Goal: Information Seeking & Learning: Compare options

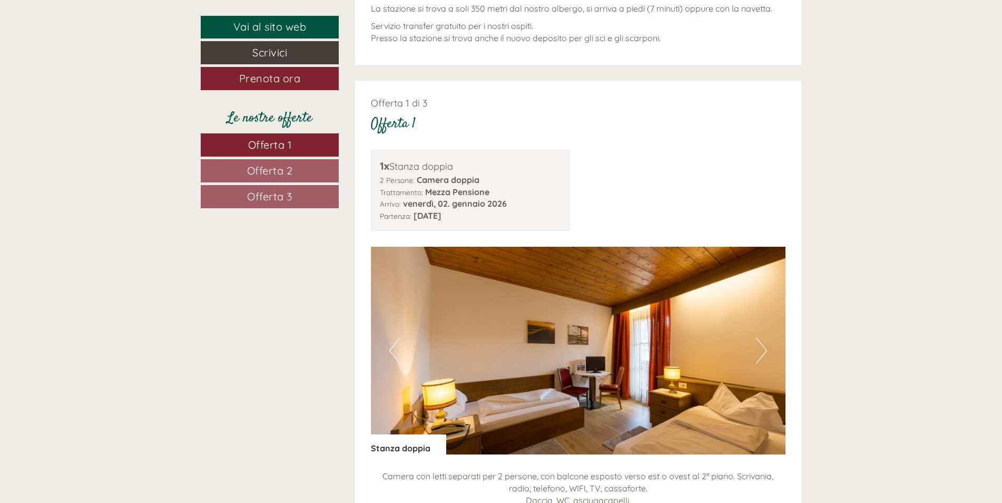
scroll to position [1106, 0]
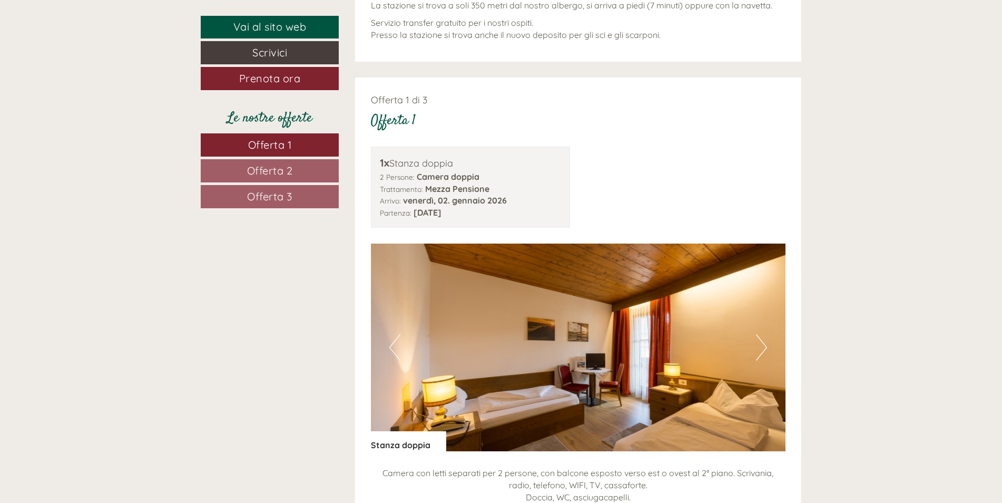
click at [758, 343] on button "Next" at bounding box center [761, 347] width 11 height 26
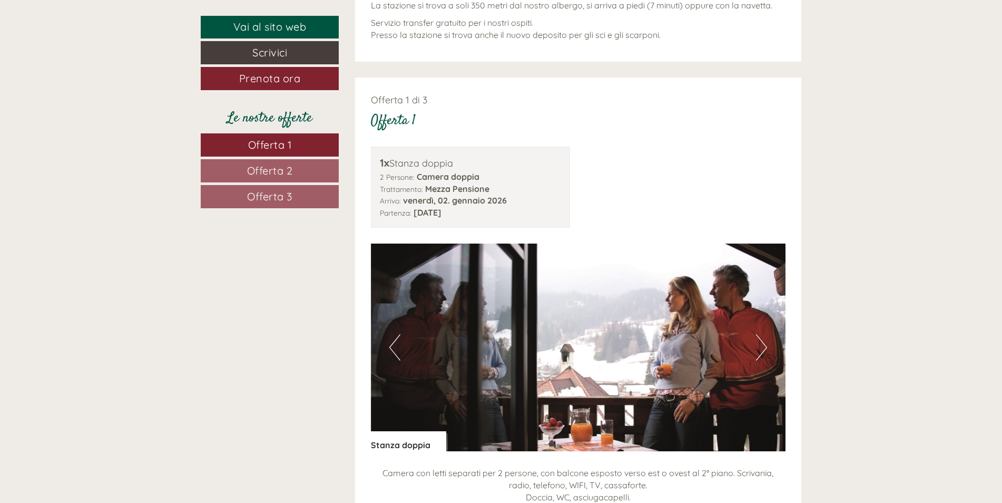
click at [395, 354] on button "Previous" at bounding box center [394, 347] width 11 height 26
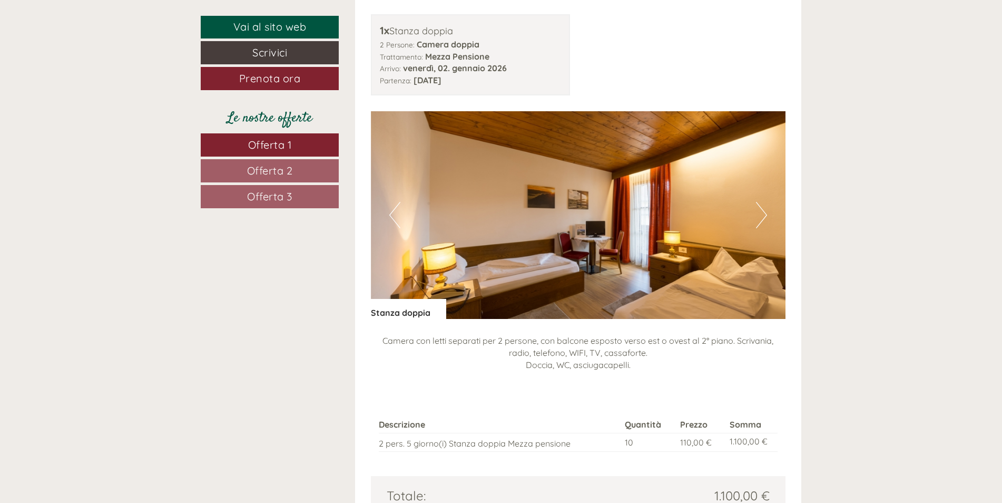
scroll to position [1264, 0]
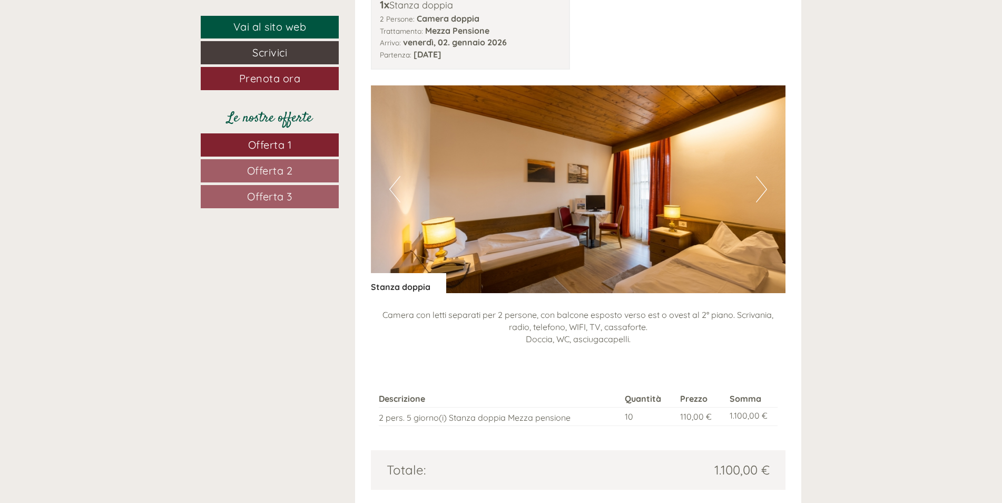
click at [764, 186] on button "Next" at bounding box center [761, 189] width 11 height 26
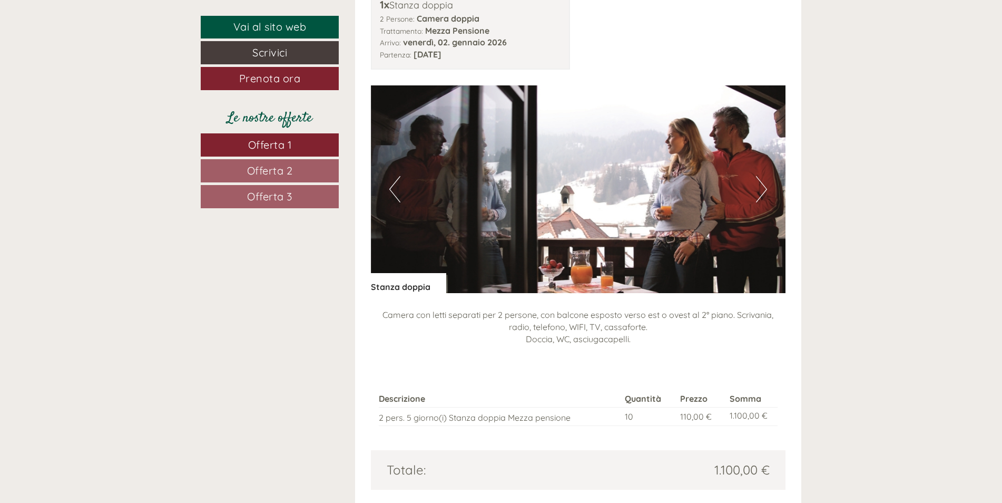
click at [763, 188] on button "Next" at bounding box center [761, 189] width 11 height 26
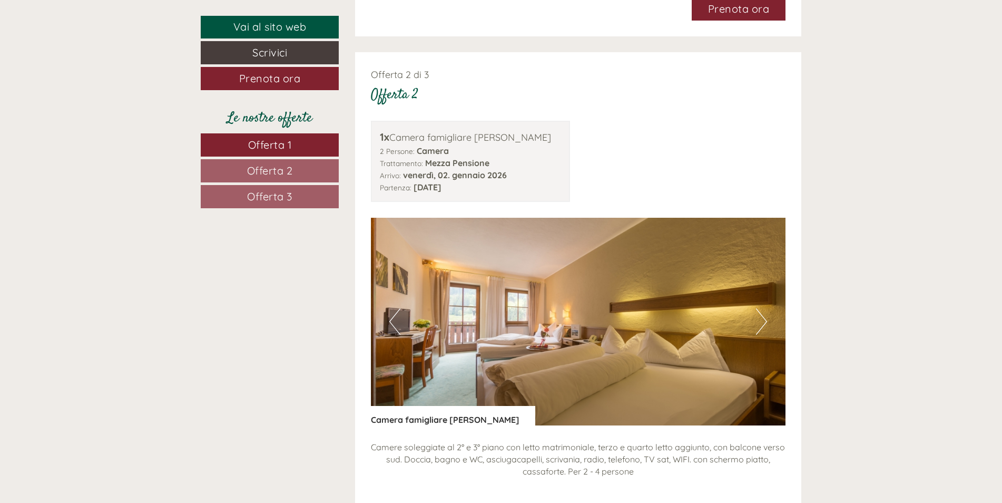
scroll to position [1791, 0]
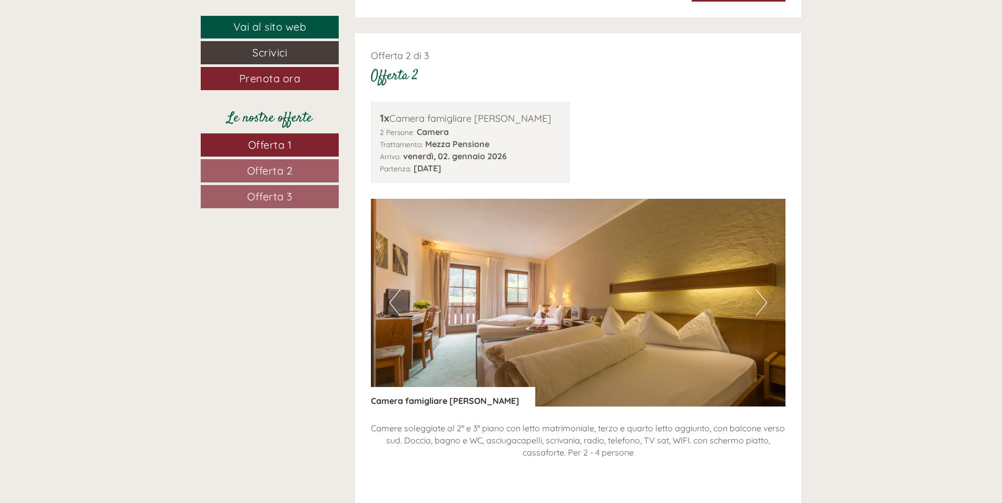
click at [756, 304] on button "Next" at bounding box center [761, 302] width 11 height 26
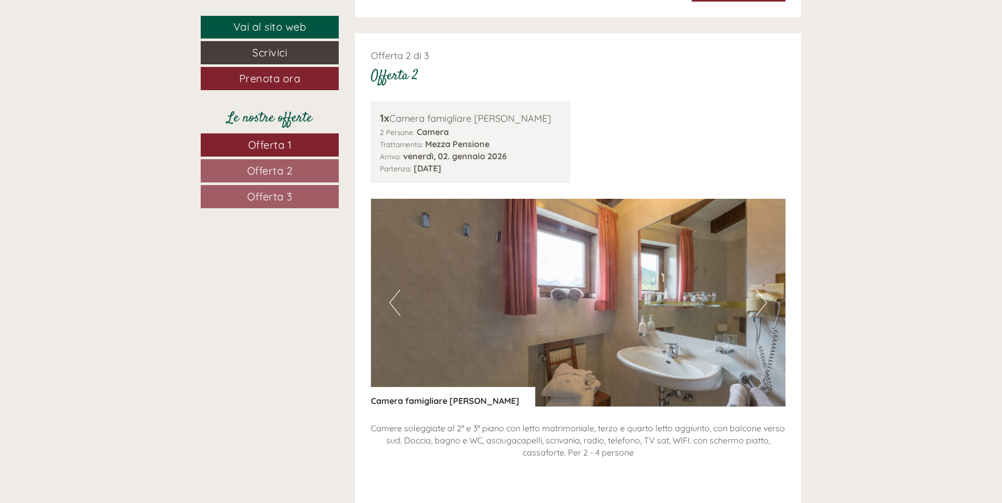
click at [757, 301] on button "Next" at bounding box center [761, 302] width 11 height 26
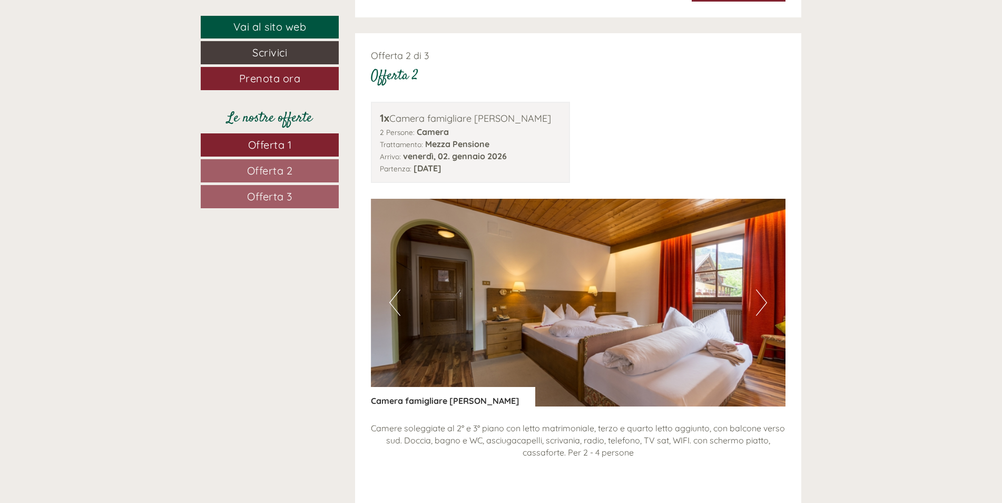
click at [758, 301] on button "Next" at bounding box center [761, 302] width 11 height 26
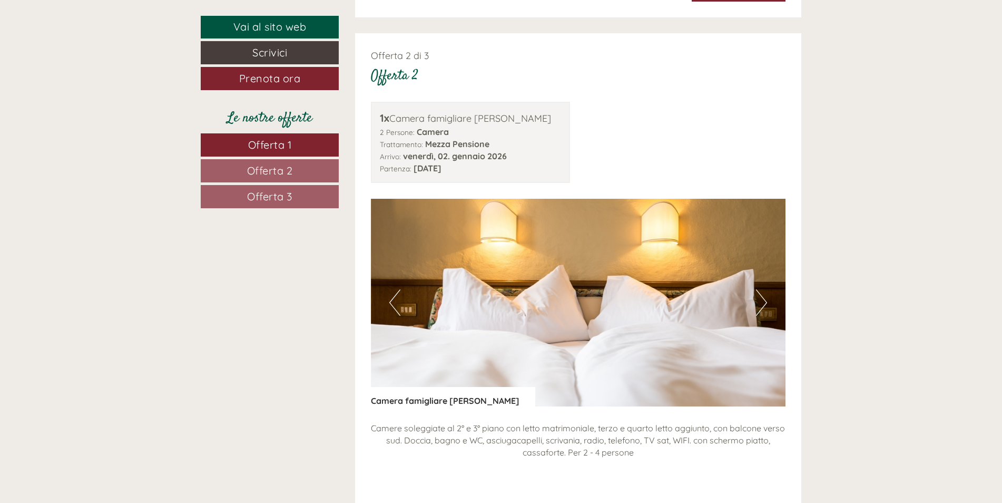
click at [759, 301] on button "Next" at bounding box center [761, 302] width 11 height 26
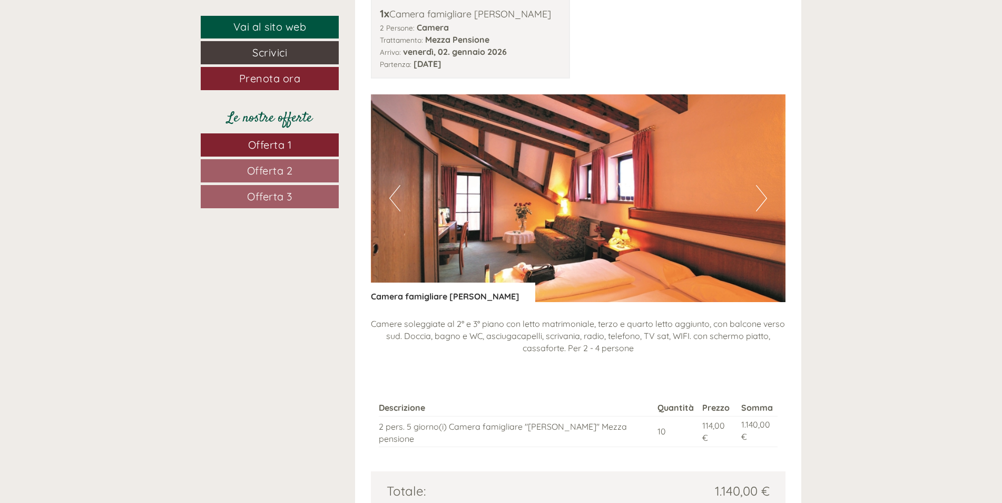
scroll to position [1897, 0]
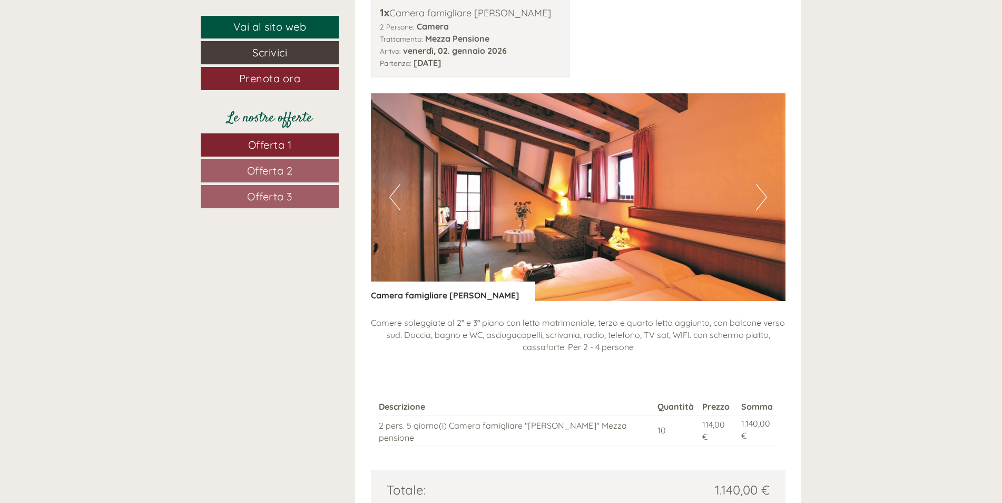
click at [767, 194] on div "Previous Next" at bounding box center [578, 197] width 415 height 208
click at [765, 199] on button "Next" at bounding box center [761, 197] width 11 height 26
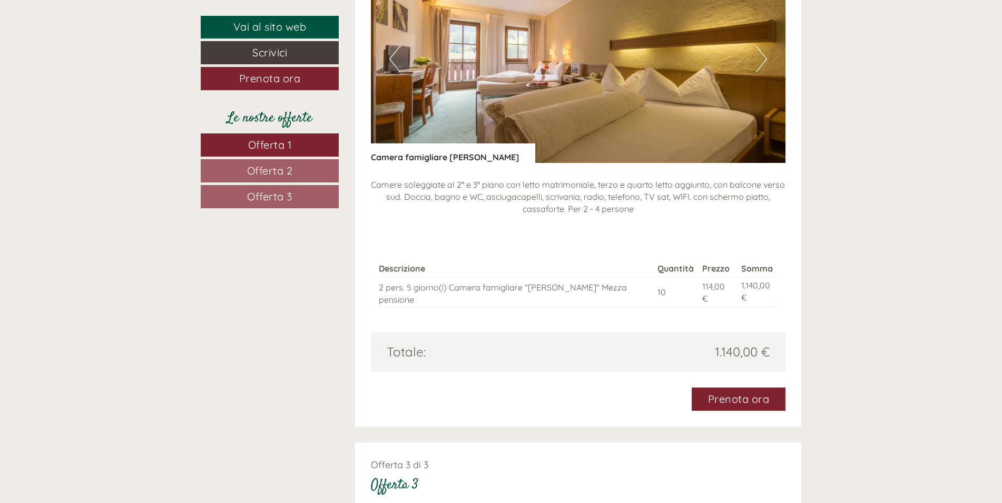
scroll to position [2055, 0]
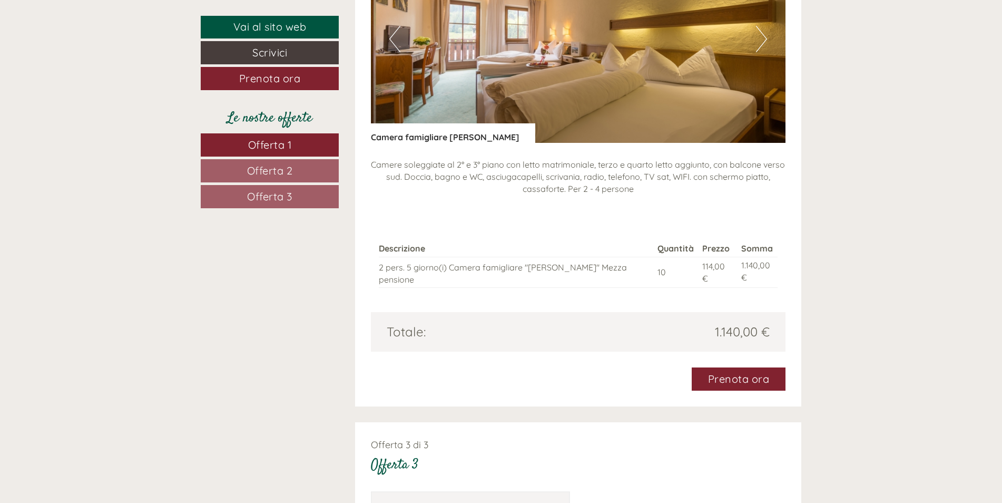
click at [280, 175] on span "Offerta 2" at bounding box center [270, 170] width 46 height 13
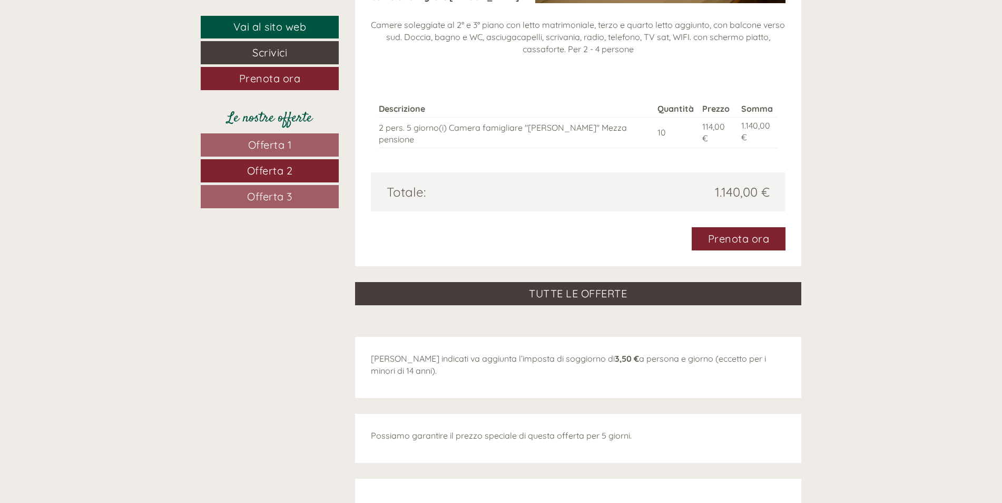
scroll to position [1553, 0]
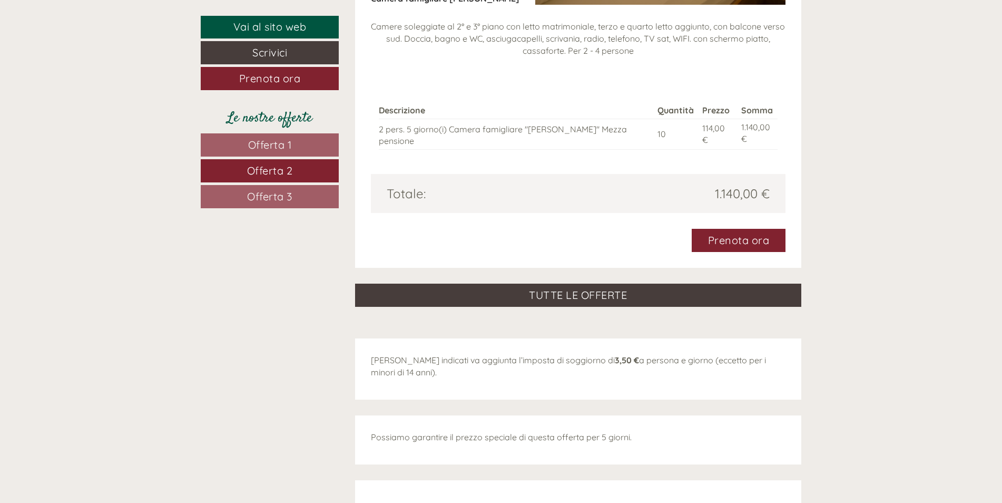
click at [266, 200] on span "Offerta 3" at bounding box center [269, 196] width 45 height 13
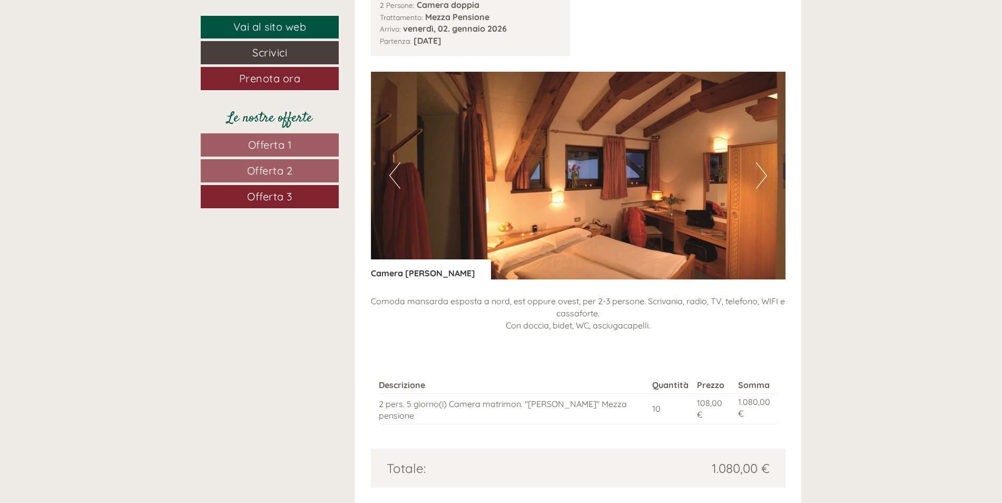
scroll to position [1289, 0]
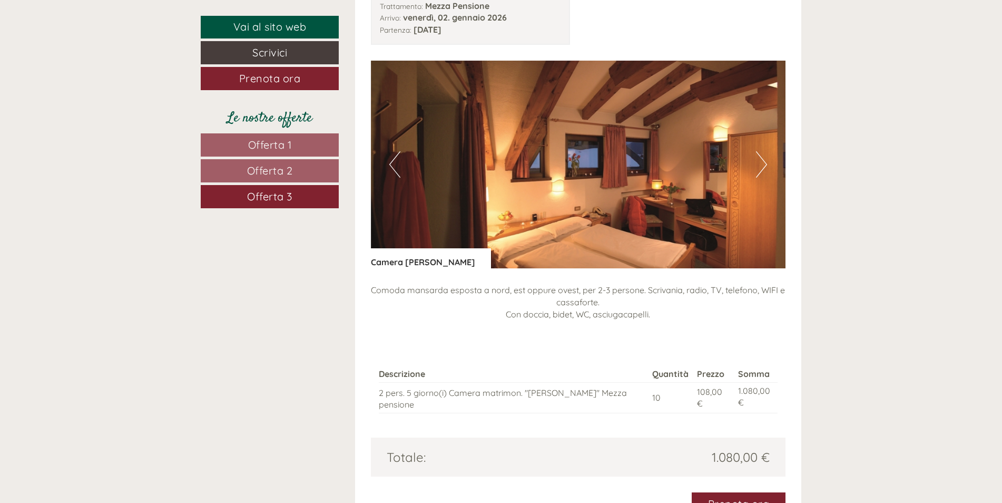
click at [761, 165] on button "Next" at bounding box center [761, 164] width 11 height 26
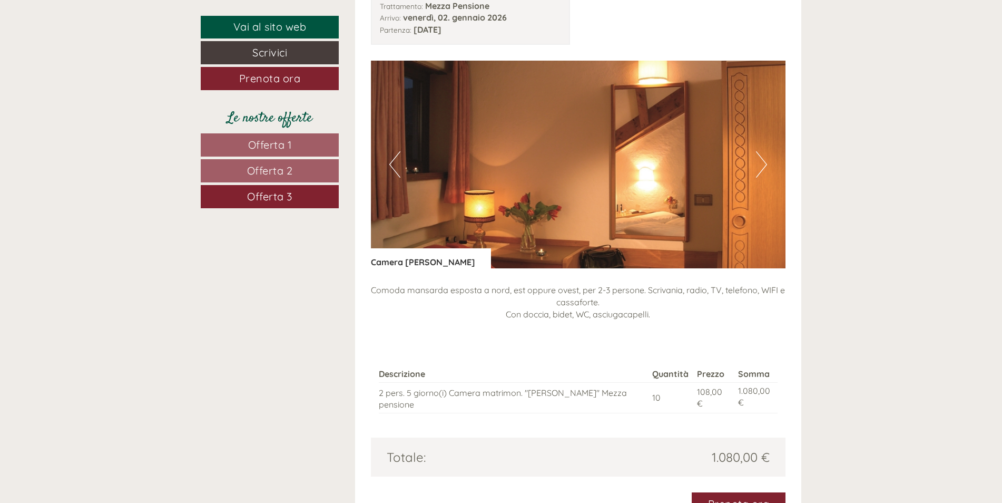
click at [761, 165] on button "Next" at bounding box center [761, 164] width 11 height 26
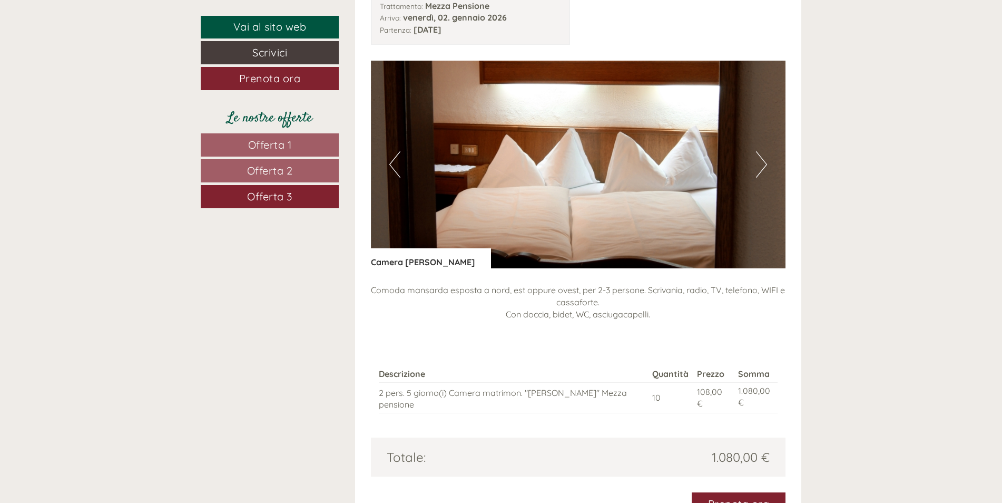
click at [761, 165] on button "Next" at bounding box center [761, 164] width 11 height 26
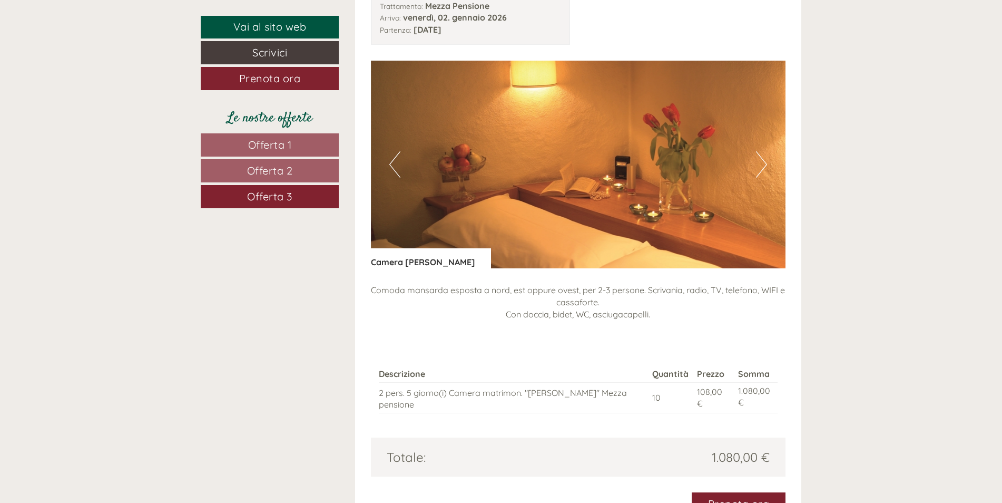
click at [761, 165] on button "Next" at bounding box center [761, 164] width 11 height 26
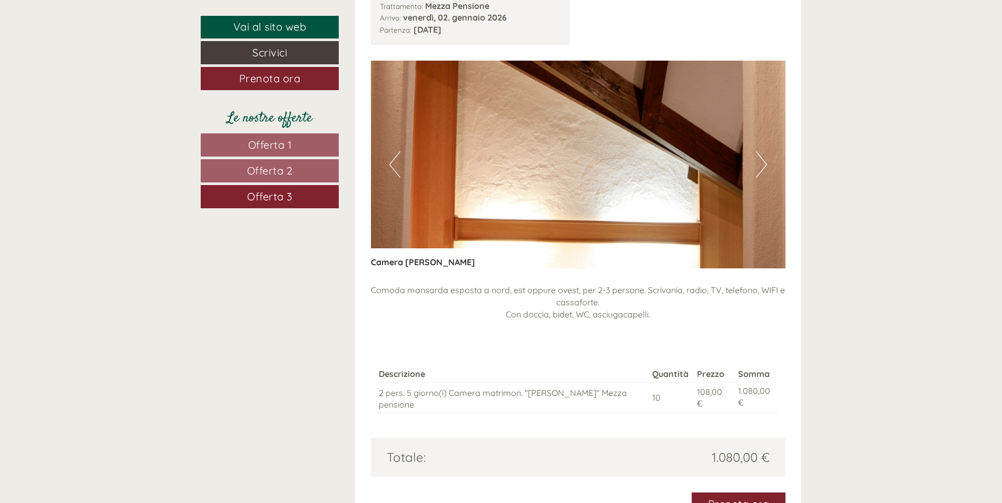
click at [761, 165] on button "Next" at bounding box center [761, 164] width 11 height 26
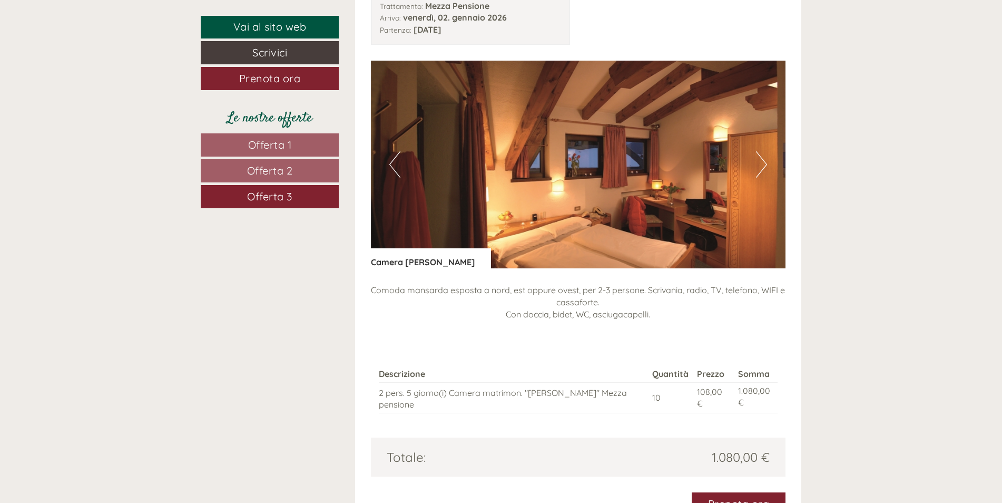
click at [761, 165] on button "Next" at bounding box center [761, 164] width 11 height 26
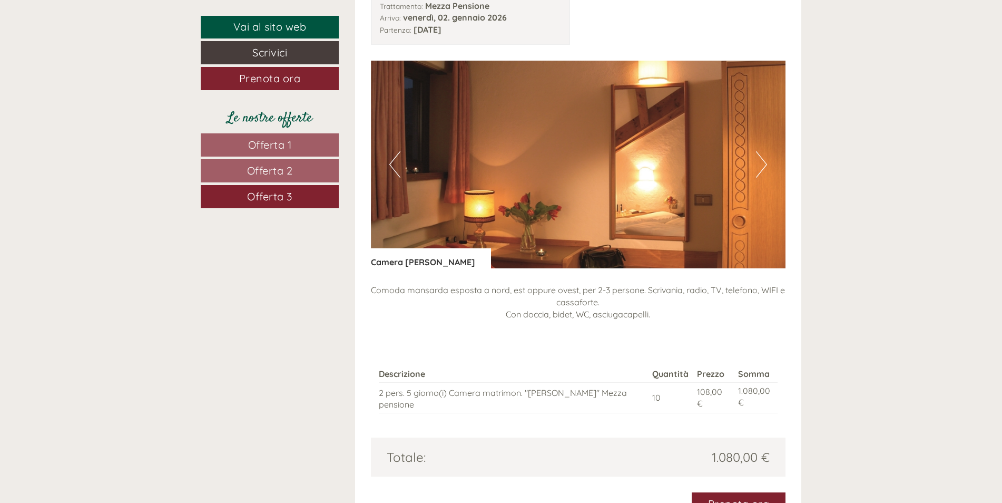
click at [761, 165] on button "Next" at bounding box center [761, 164] width 11 height 26
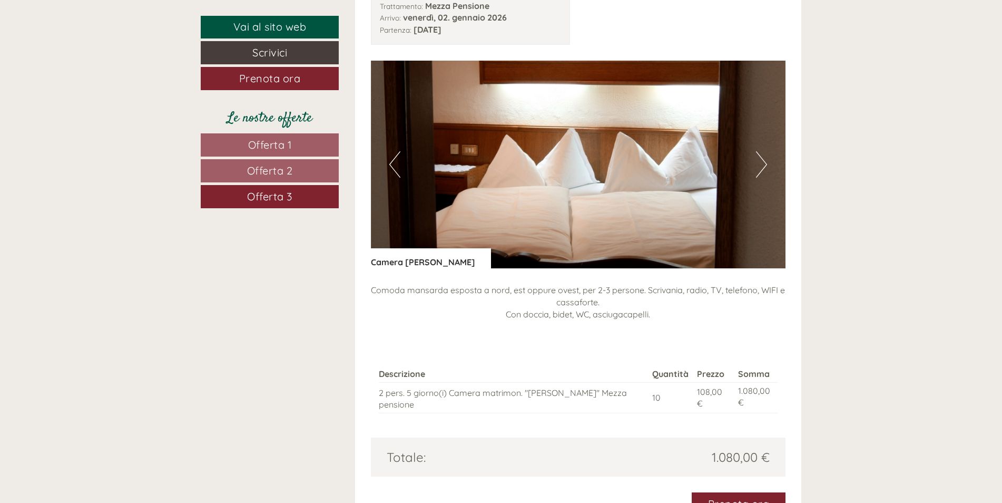
click at [761, 165] on button "Next" at bounding box center [761, 164] width 11 height 26
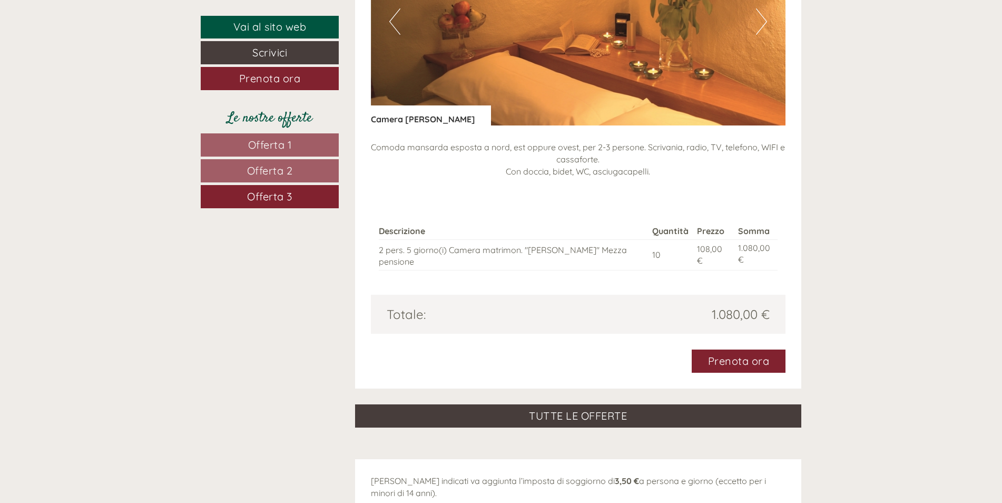
scroll to position [1394, 0]
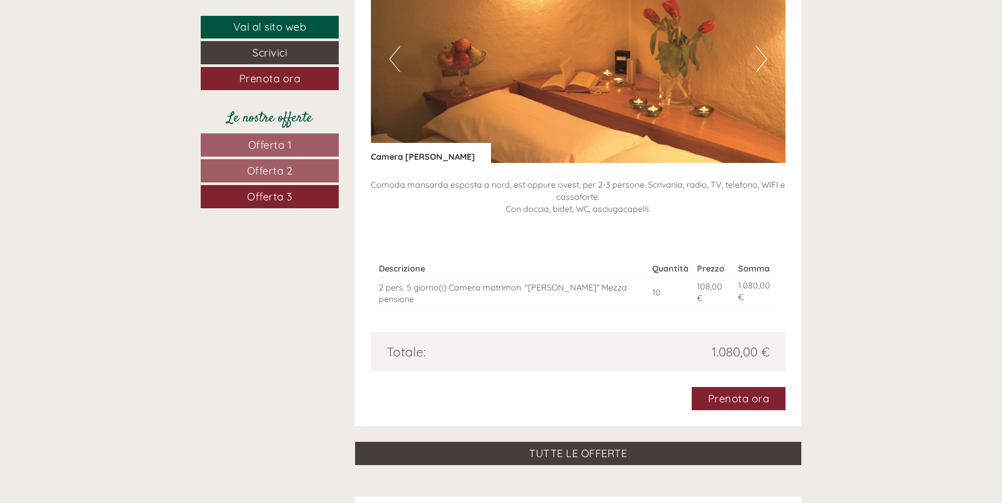
click at [396, 64] on button "Previous" at bounding box center [394, 59] width 11 height 26
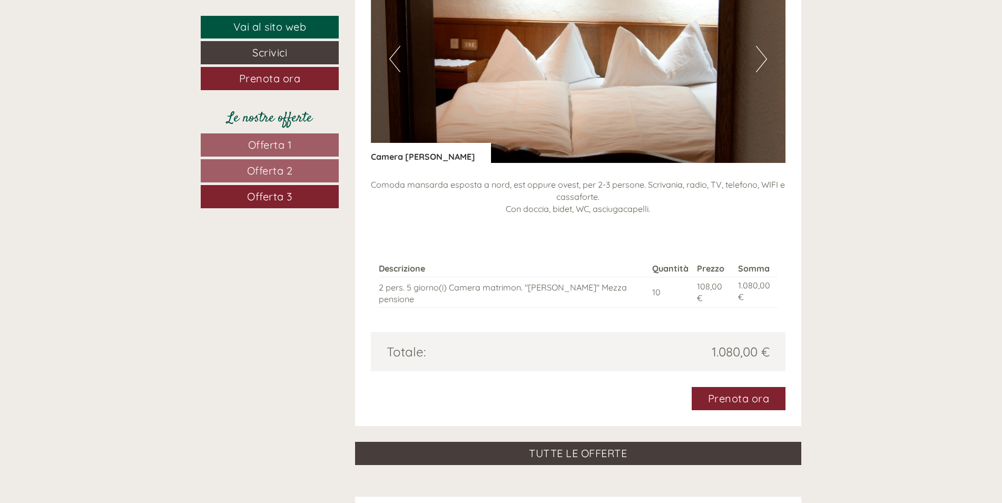
click at [396, 64] on button "Previous" at bounding box center [394, 59] width 11 height 26
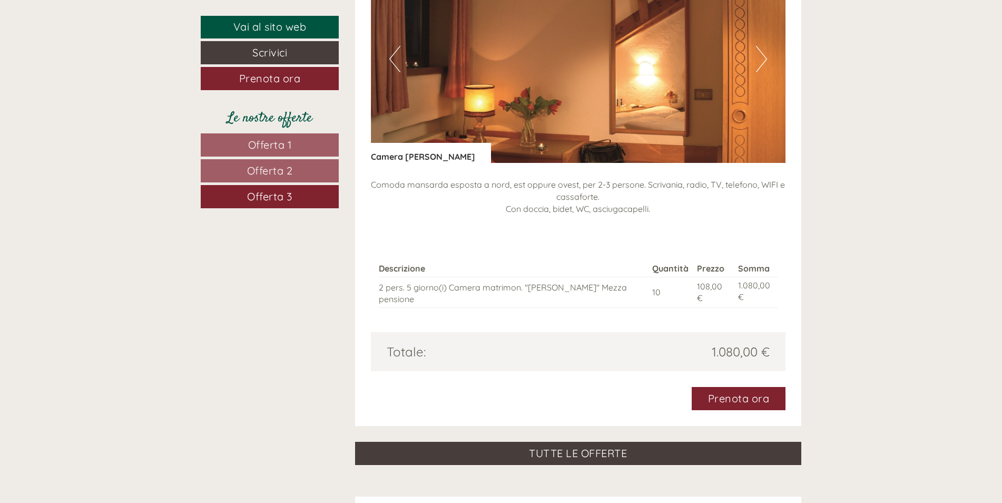
click at [394, 63] on button "Previous" at bounding box center [394, 59] width 11 height 26
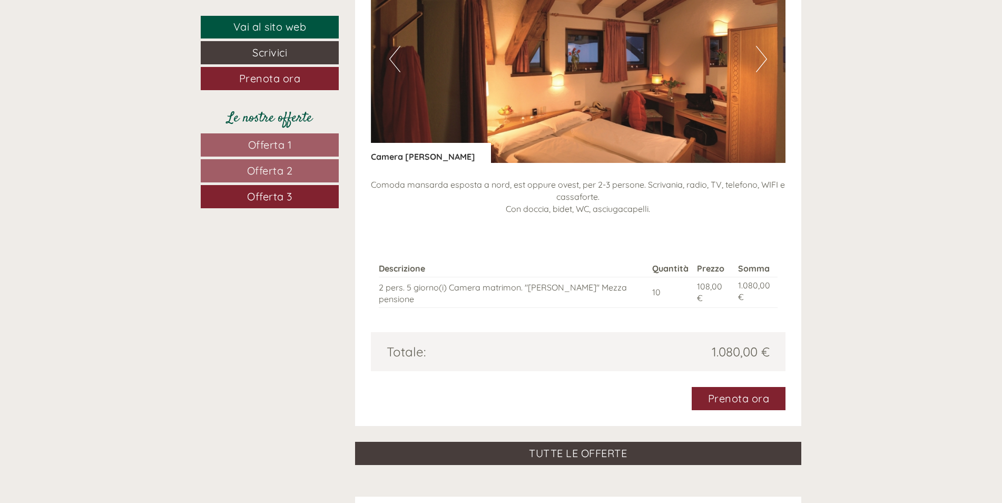
click at [393, 63] on button "Previous" at bounding box center [394, 59] width 11 height 26
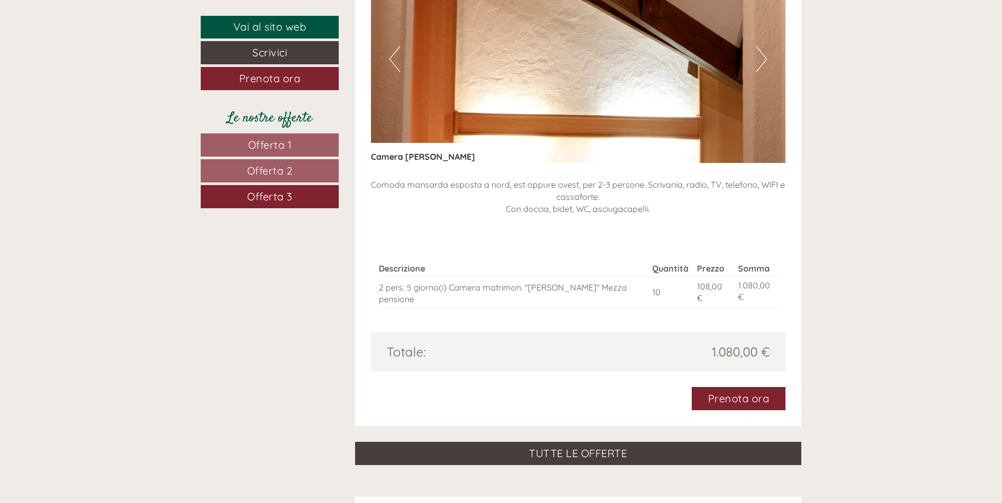
click at [393, 63] on button "Previous" at bounding box center [394, 59] width 11 height 26
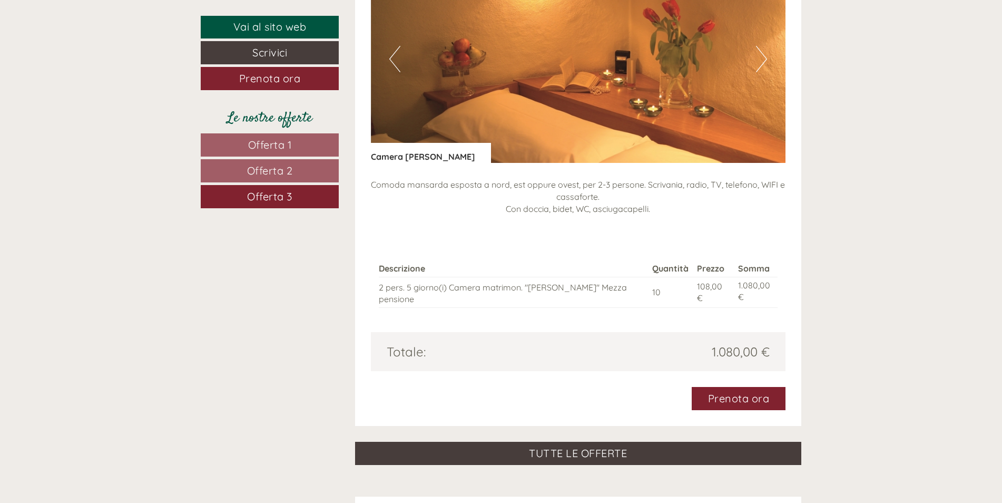
click at [393, 63] on button "Previous" at bounding box center [394, 59] width 11 height 26
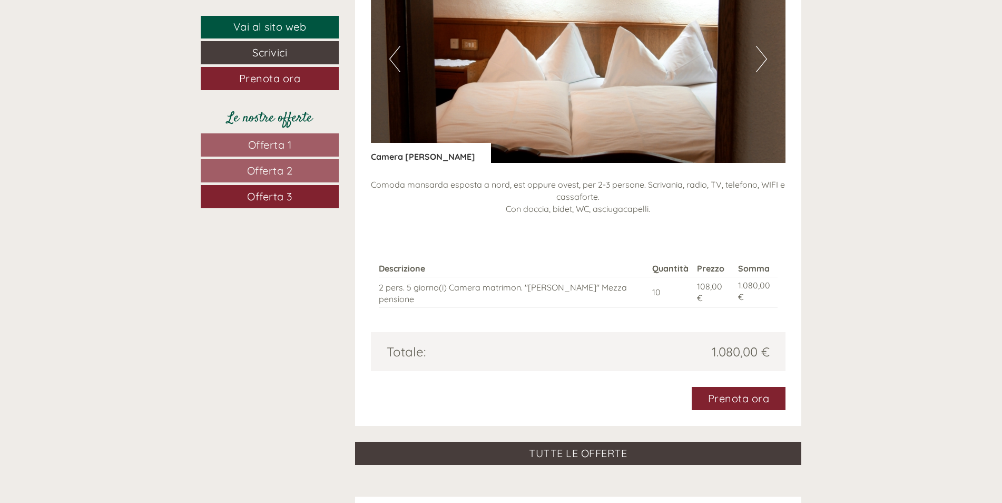
click at [392, 62] on button "Previous" at bounding box center [394, 59] width 11 height 26
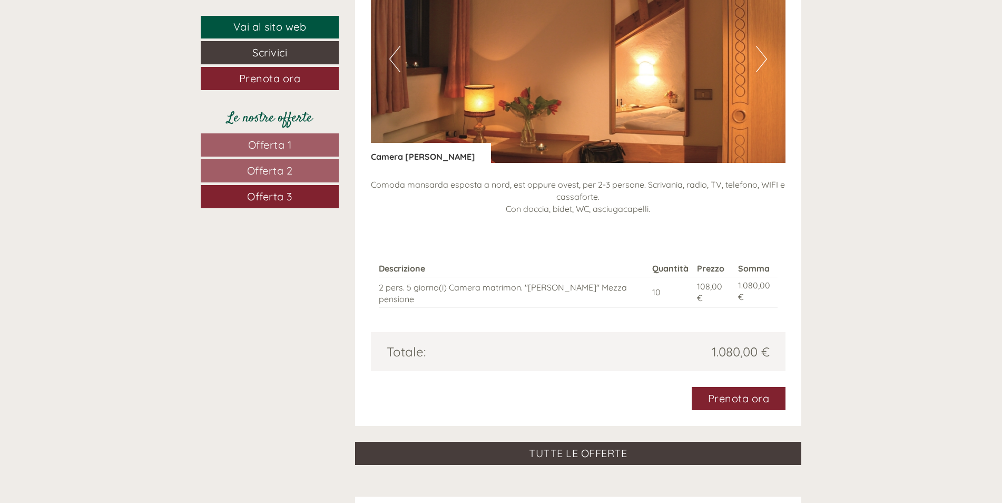
click at [392, 62] on button "Previous" at bounding box center [394, 59] width 11 height 26
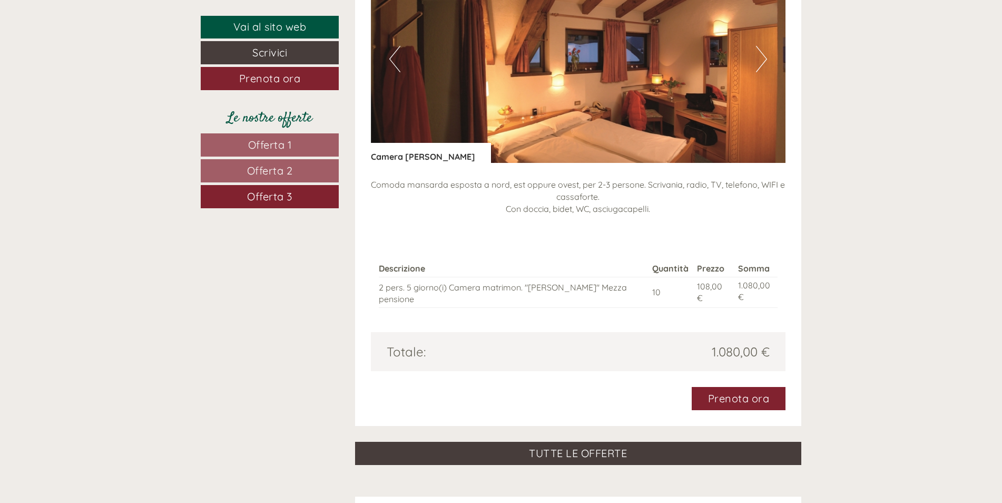
click at [392, 62] on button "Previous" at bounding box center [394, 59] width 11 height 26
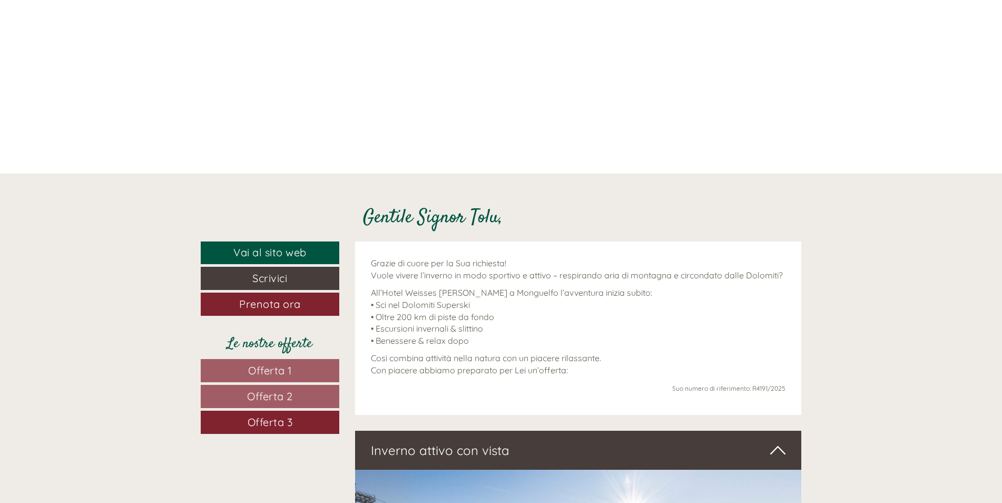
scroll to position [288, 0]
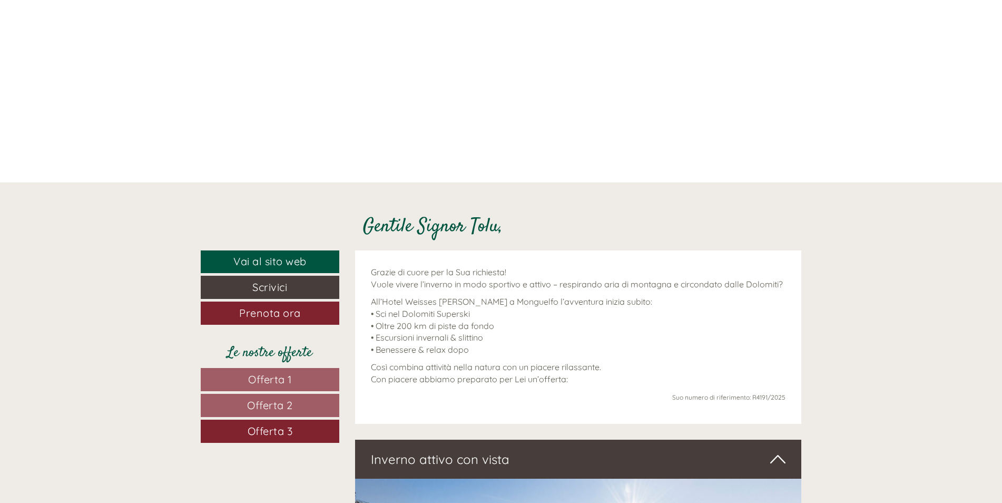
click at [279, 427] on span "Offerta 3" at bounding box center [270, 430] width 45 height 13
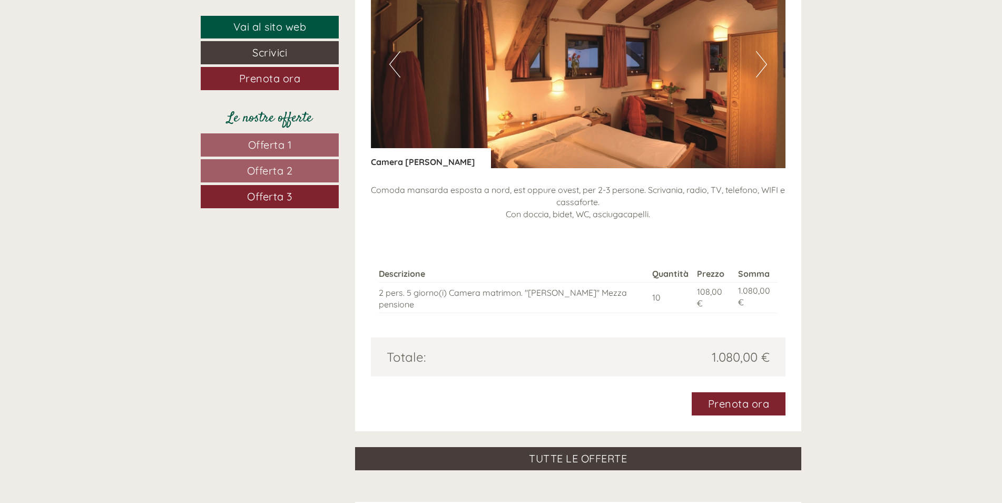
scroll to position [1394, 0]
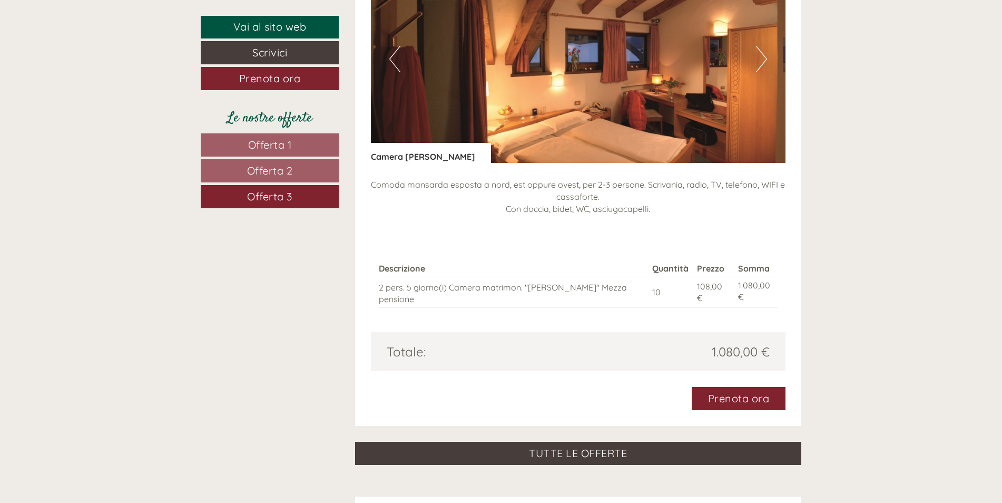
click at [276, 138] on span "Offerta 1" at bounding box center [270, 144] width 44 height 13
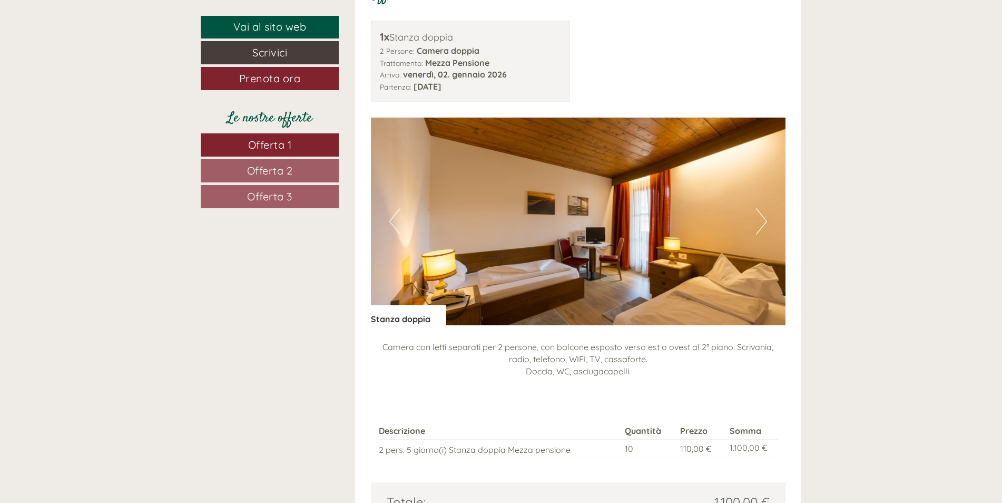
scroll to position [1289, 0]
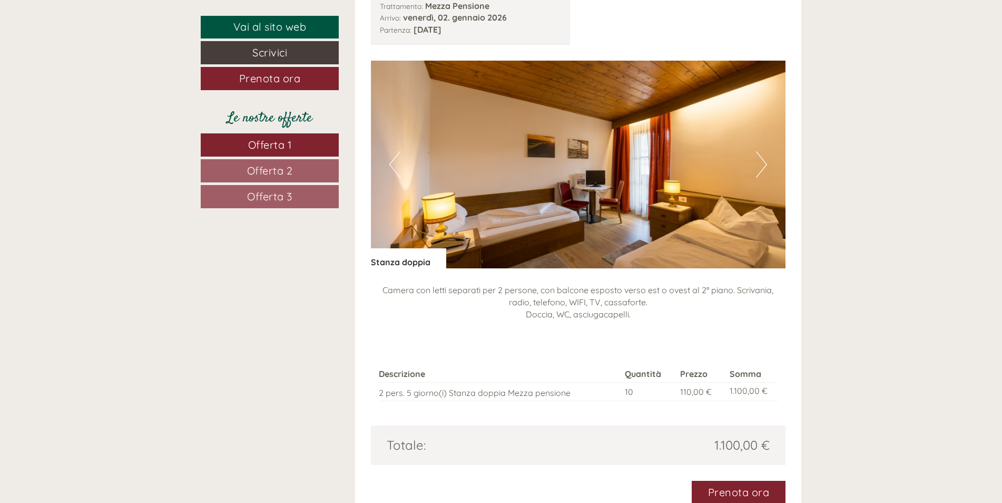
click at [760, 166] on button "Next" at bounding box center [761, 164] width 11 height 26
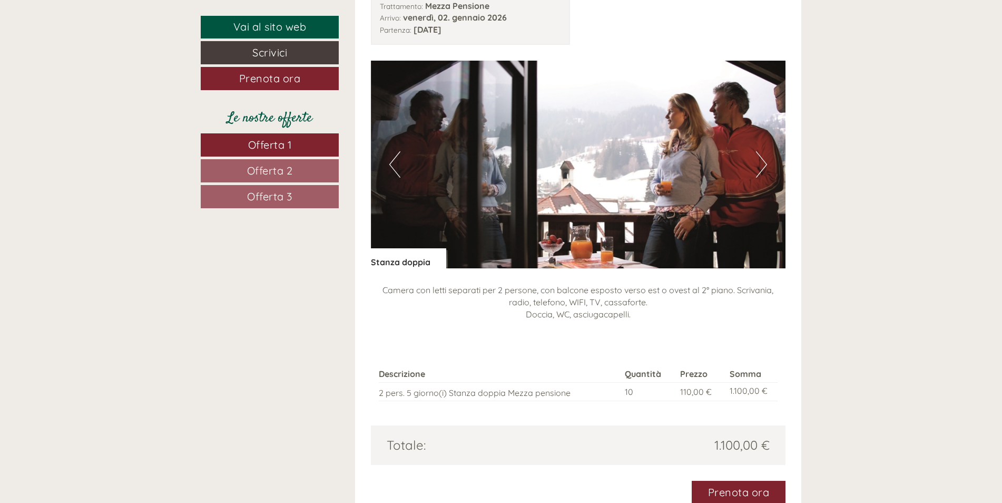
click at [262, 174] on span "Offerta 2" at bounding box center [270, 170] width 46 height 13
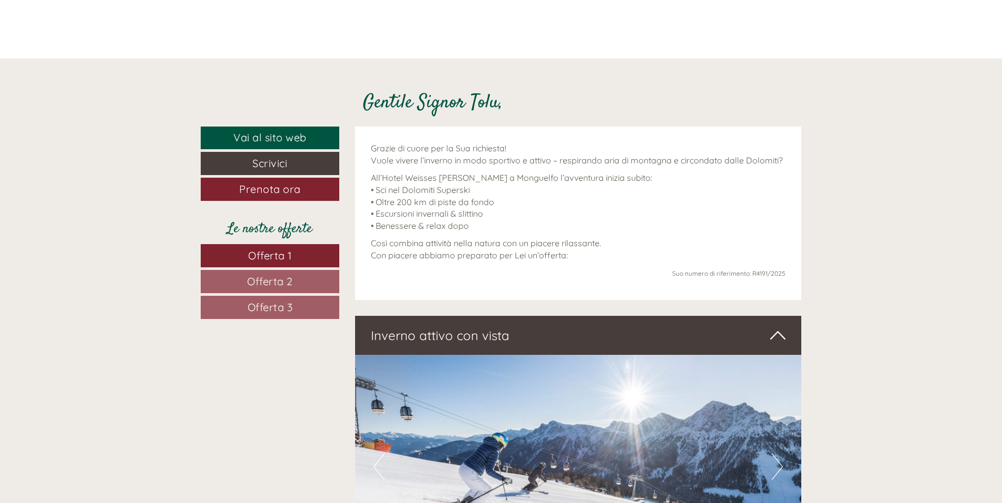
scroll to position [421, 0]
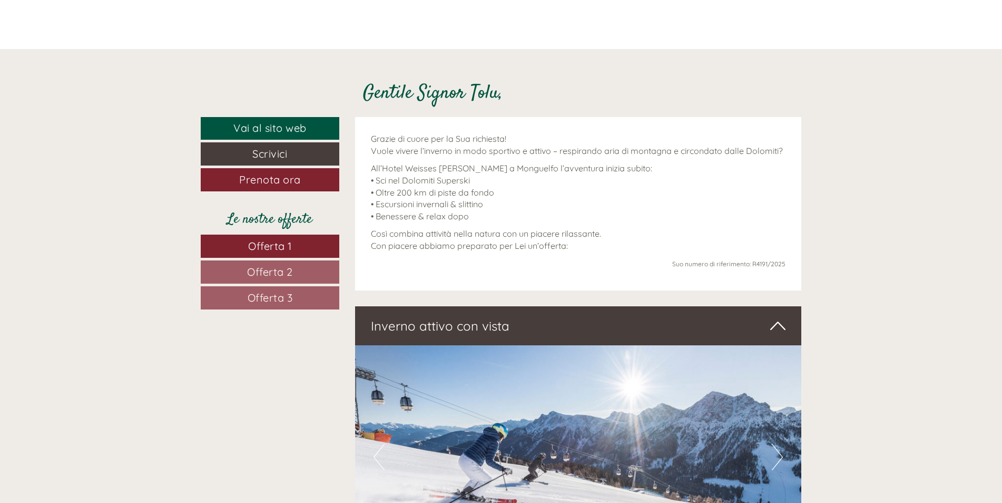
click at [258, 243] on span "Offerta 1" at bounding box center [270, 245] width 44 height 13
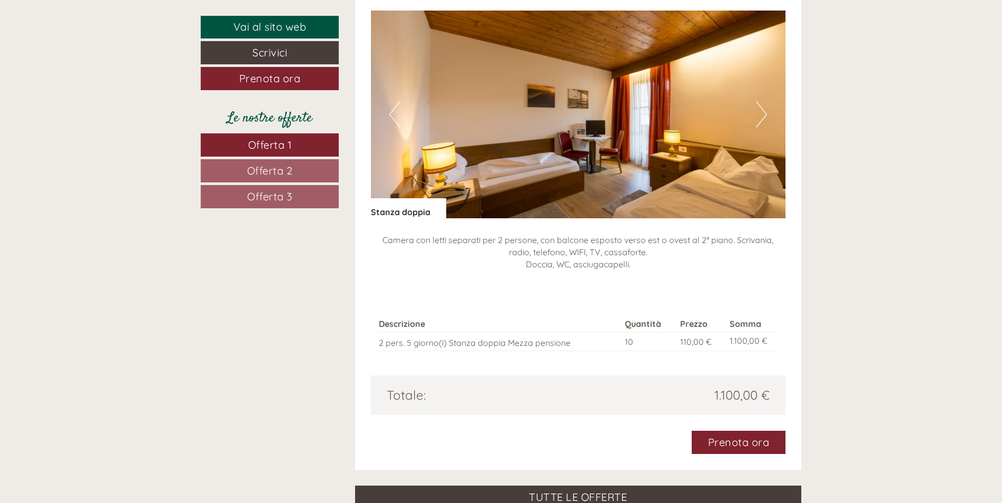
scroll to position [1342, 0]
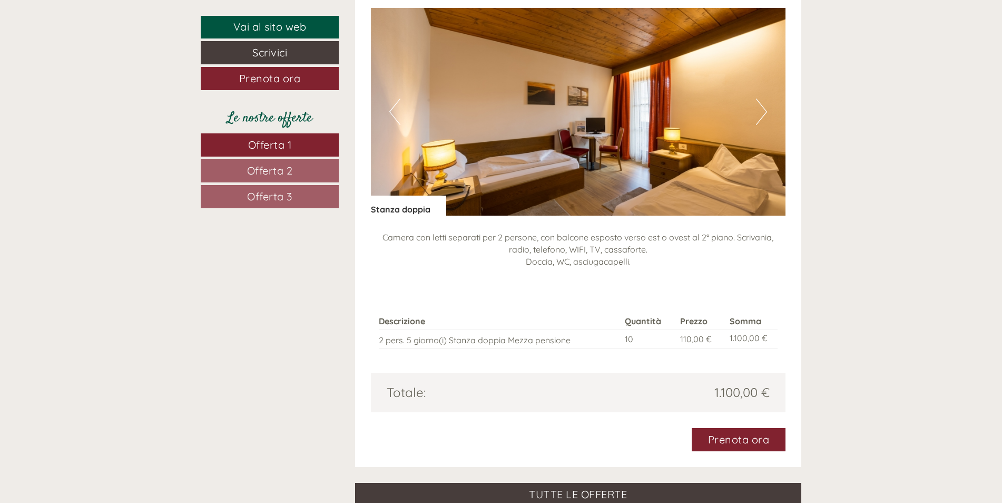
click at [262, 176] on span "Offerta 2" at bounding box center [270, 170] width 46 height 13
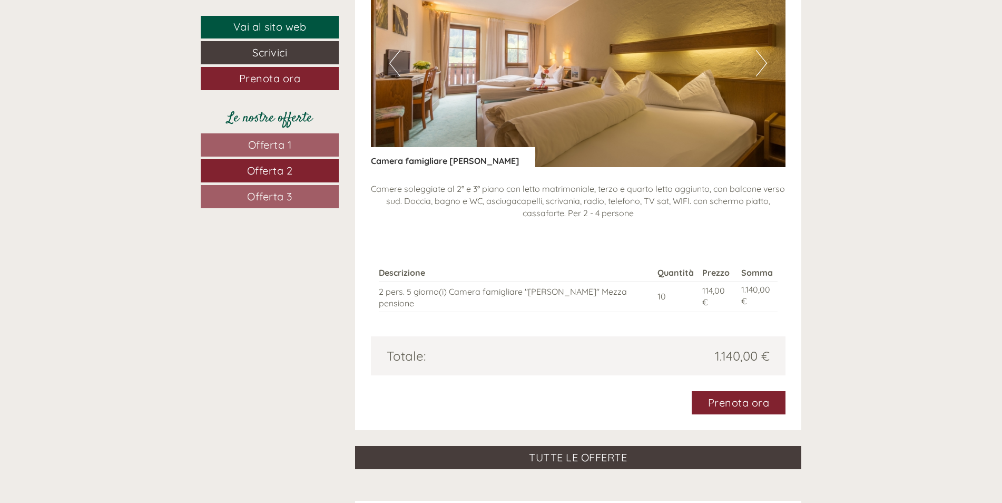
scroll to position [1394, 0]
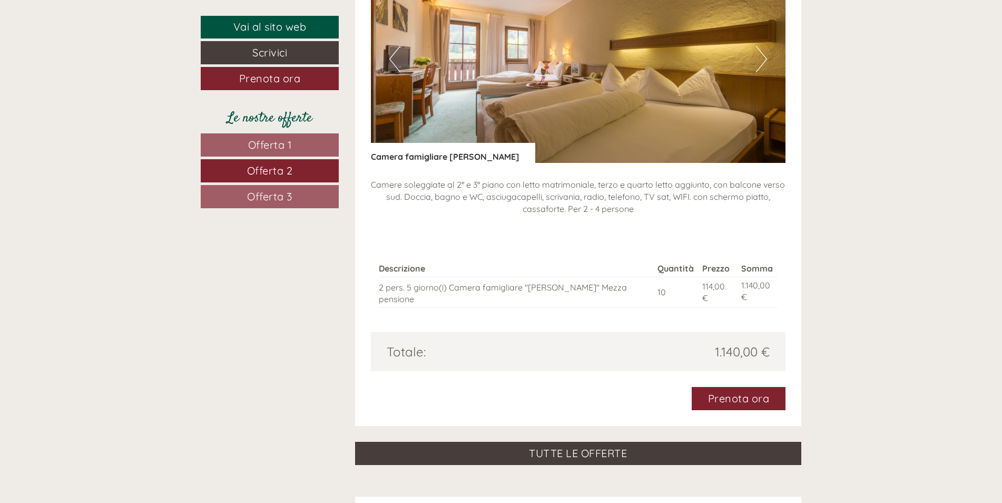
click at [762, 56] on button "Next" at bounding box center [761, 59] width 11 height 26
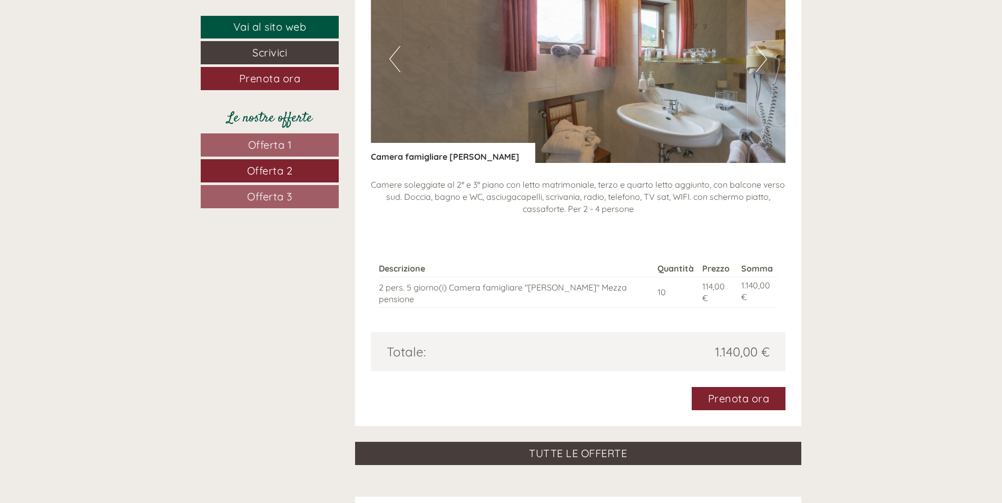
click at [762, 56] on button "Next" at bounding box center [761, 59] width 11 height 26
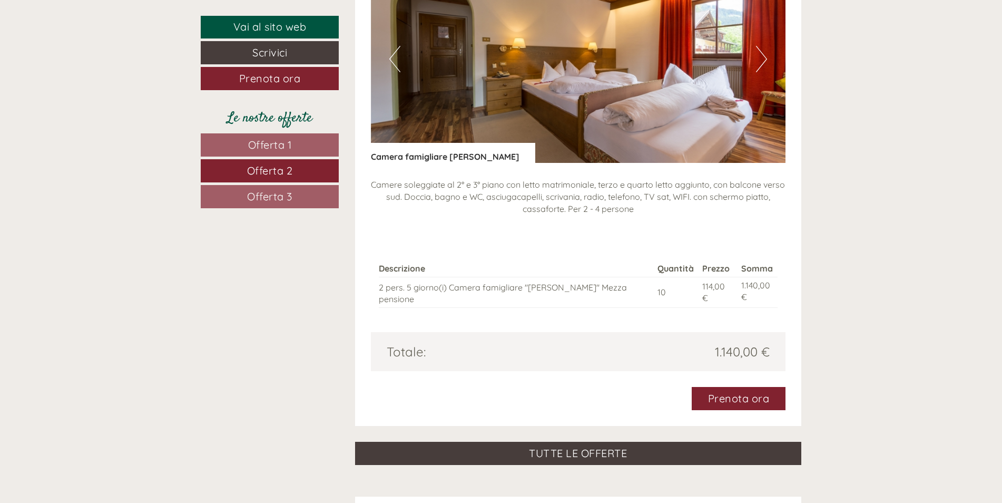
click at [762, 56] on button "Next" at bounding box center [761, 59] width 11 height 26
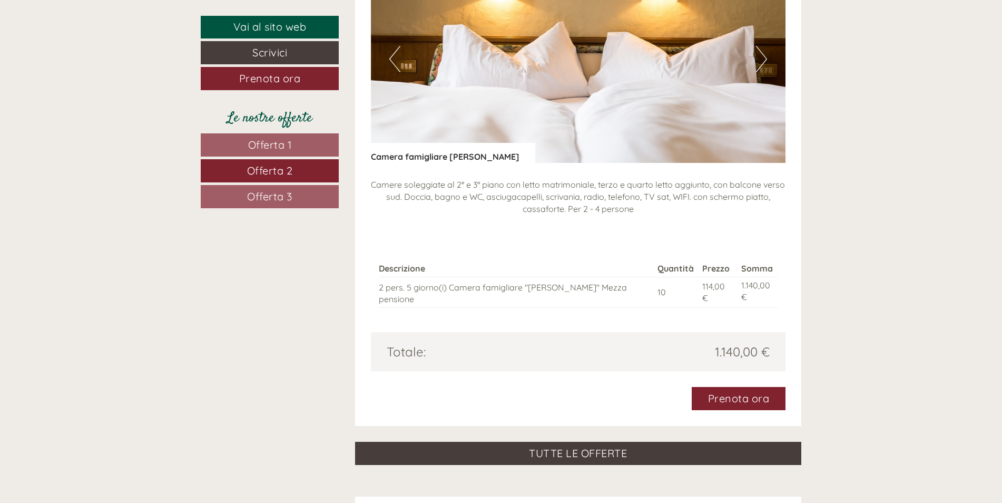
click at [762, 56] on button "Next" at bounding box center [761, 59] width 11 height 26
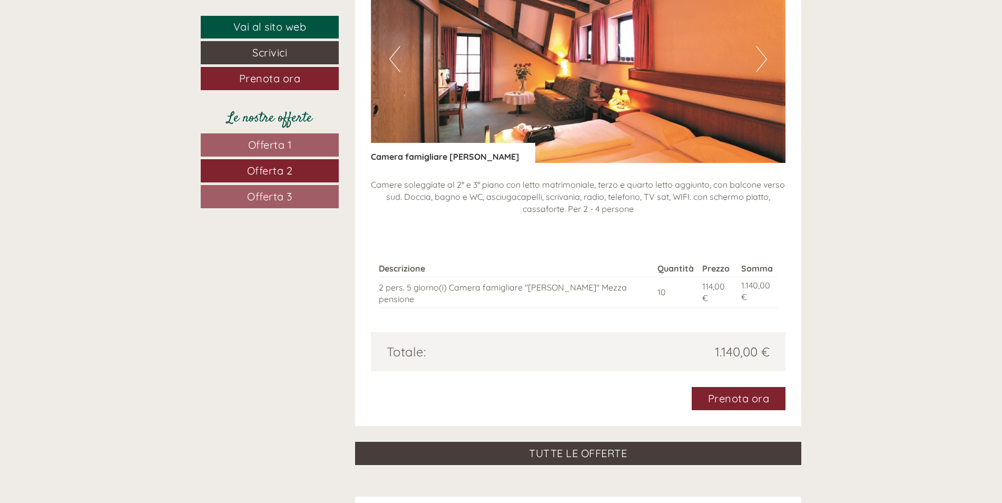
click at [762, 56] on button "Next" at bounding box center [761, 59] width 11 height 26
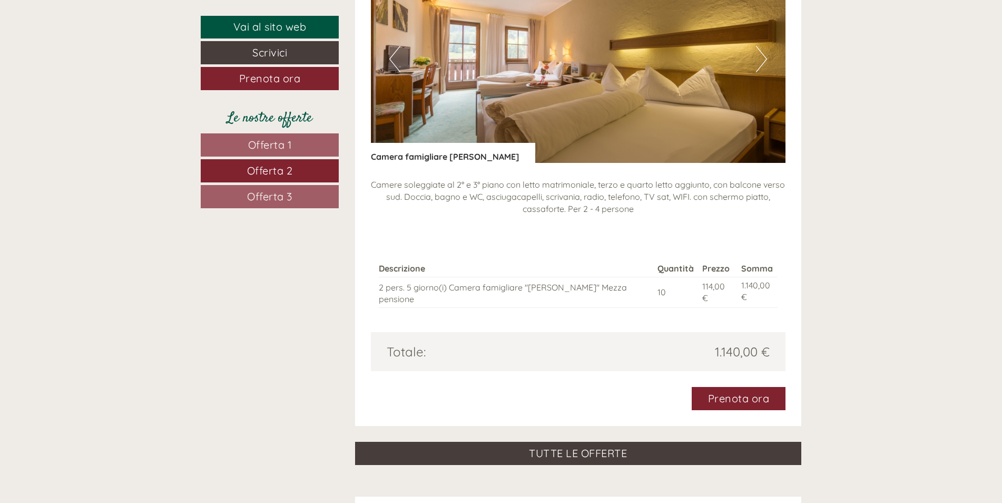
click at [390, 56] on button "Previous" at bounding box center [394, 59] width 11 height 26
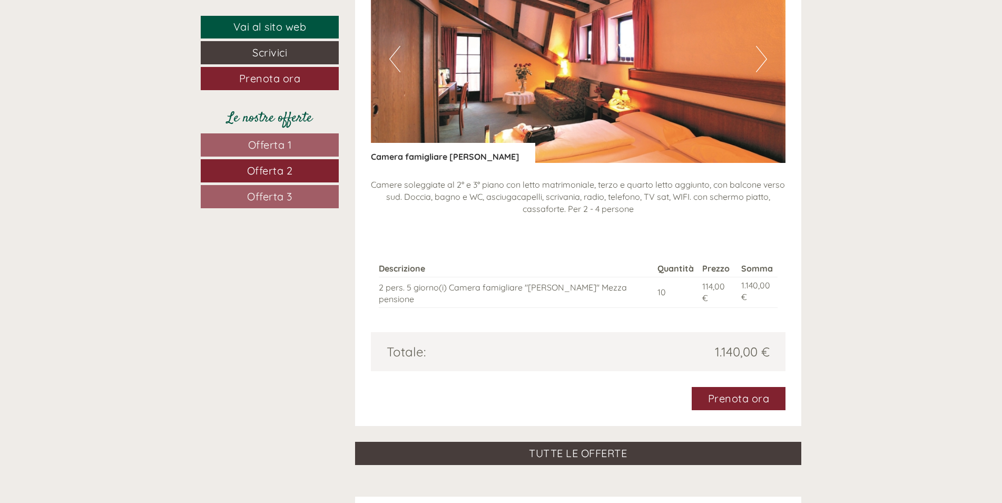
click at [763, 61] on button "Next" at bounding box center [761, 59] width 11 height 26
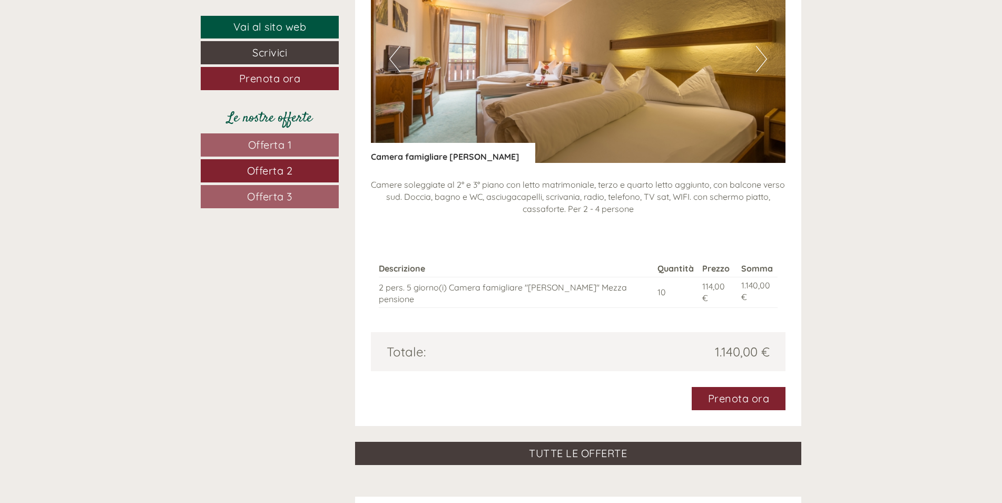
click at [763, 61] on button "Next" at bounding box center [761, 59] width 11 height 26
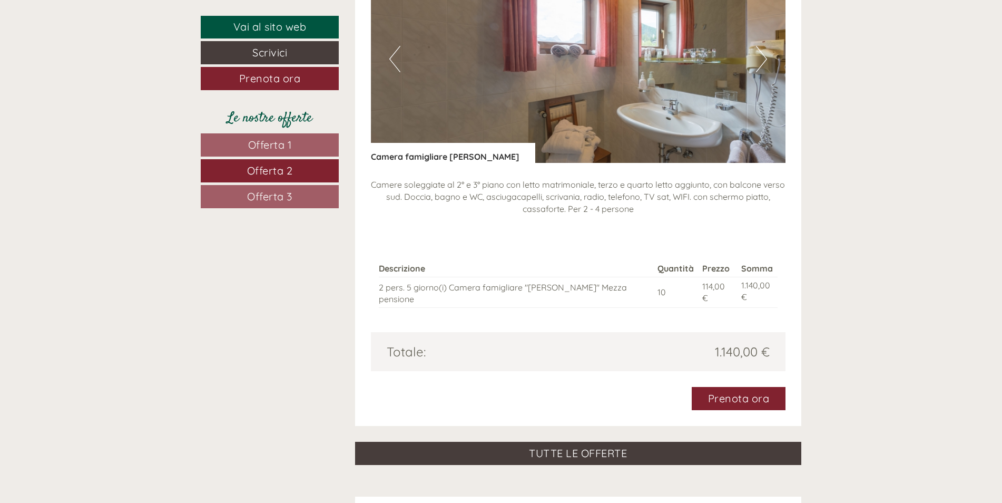
click at [762, 61] on button "Next" at bounding box center [761, 59] width 11 height 26
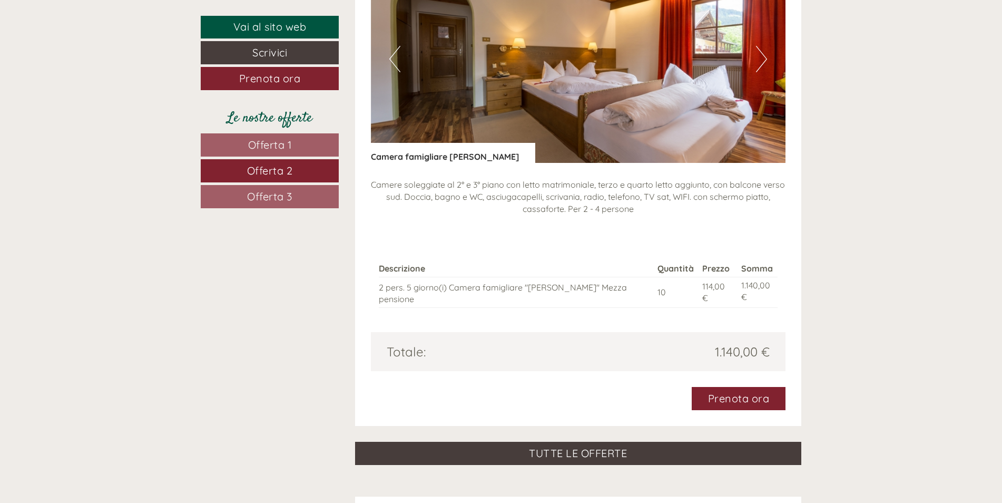
click at [762, 61] on button "Next" at bounding box center [761, 59] width 11 height 26
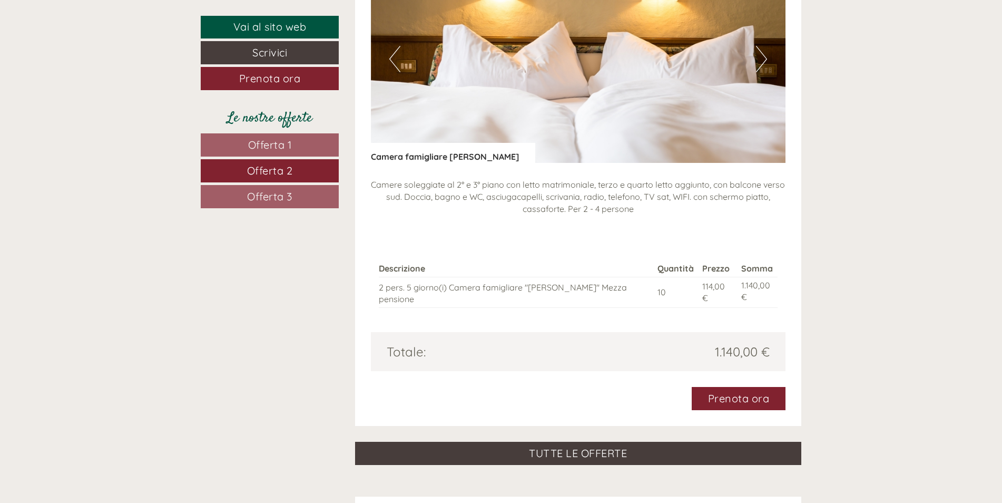
click at [762, 61] on button "Next" at bounding box center [761, 59] width 11 height 26
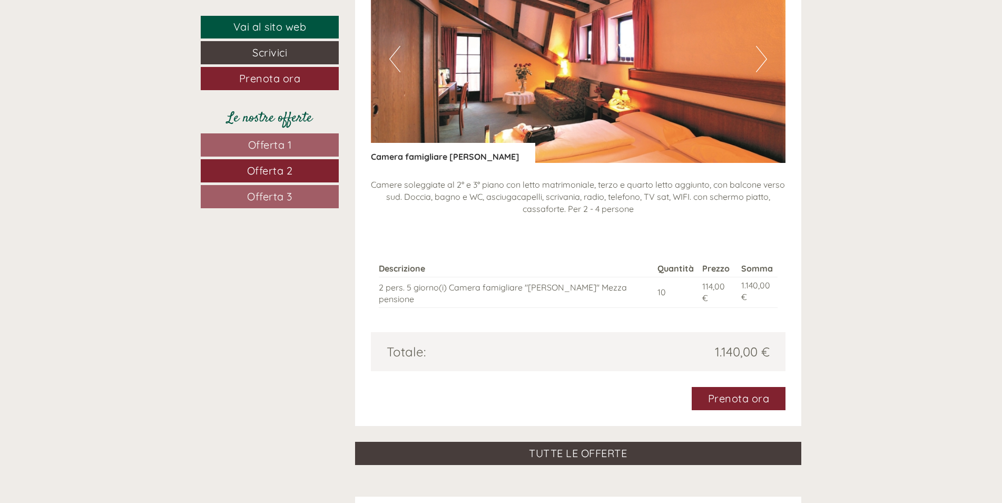
click at [762, 62] on button "Next" at bounding box center [761, 59] width 11 height 26
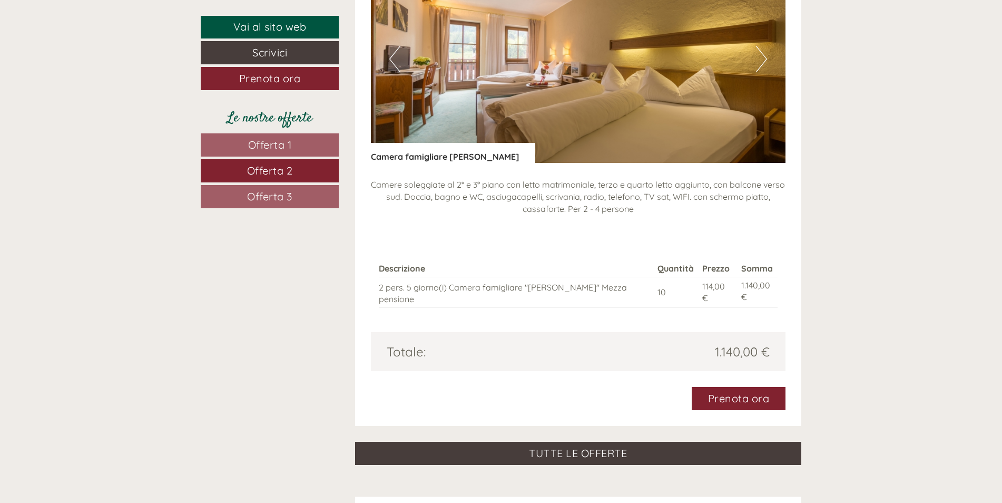
click at [762, 62] on button "Next" at bounding box center [761, 59] width 11 height 26
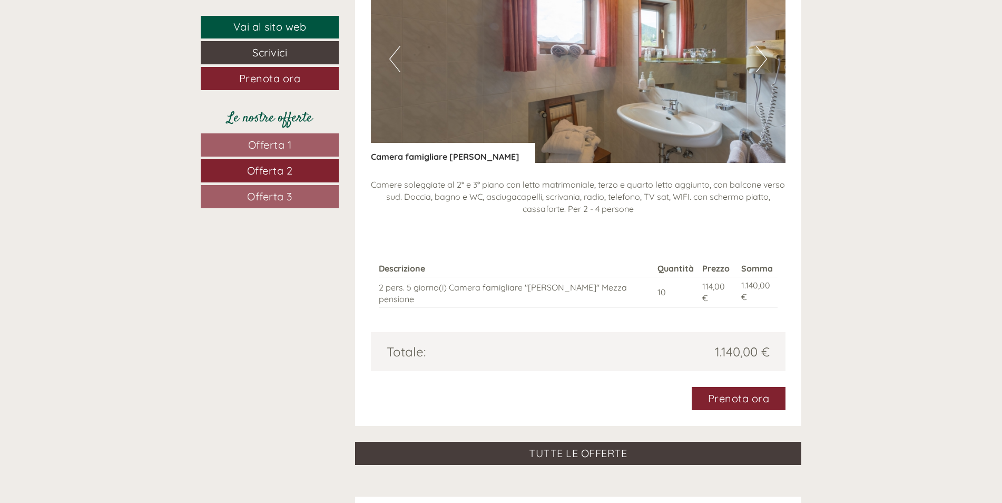
click at [762, 63] on button "Next" at bounding box center [761, 59] width 11 height 26
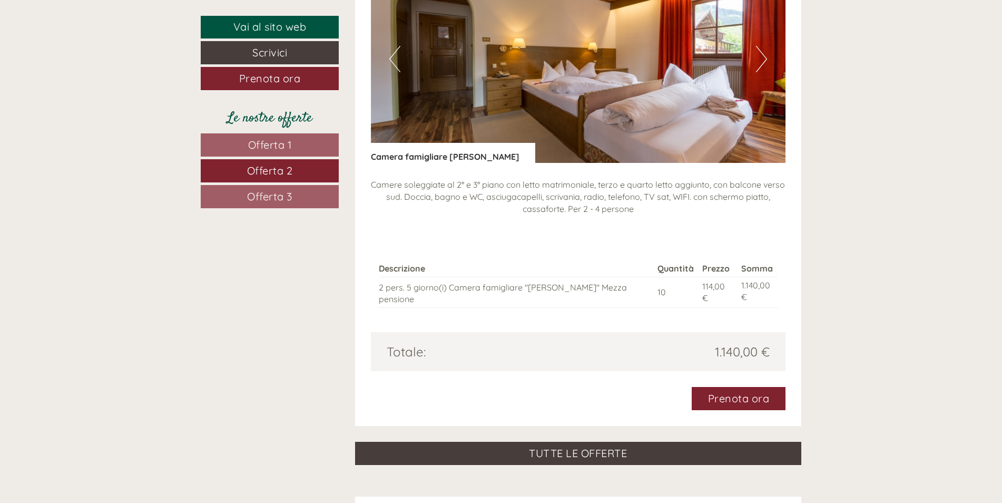
click at [762, 63] on button "Next" at bounding box center [761, 59] width 11 height 26
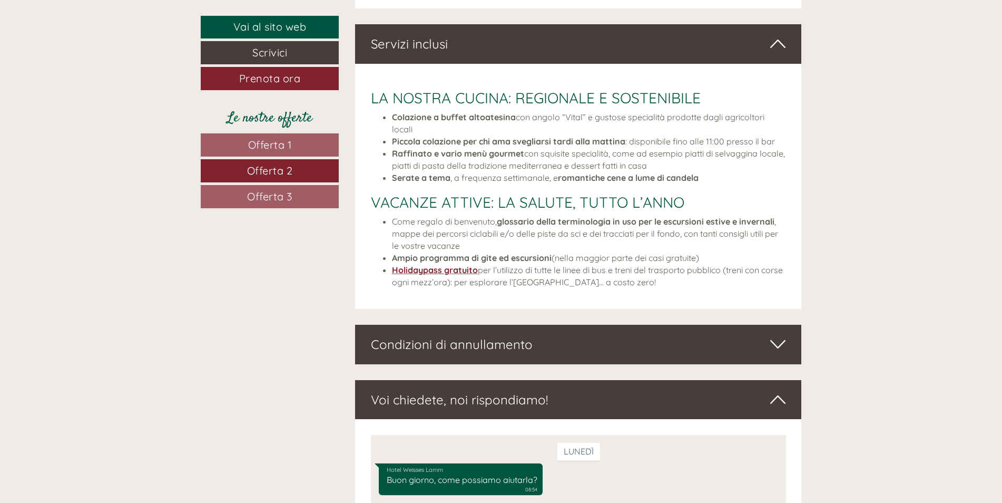
scroll to position [2764, 0]
